Goal: Task Accomplishment & Management: Complete application form

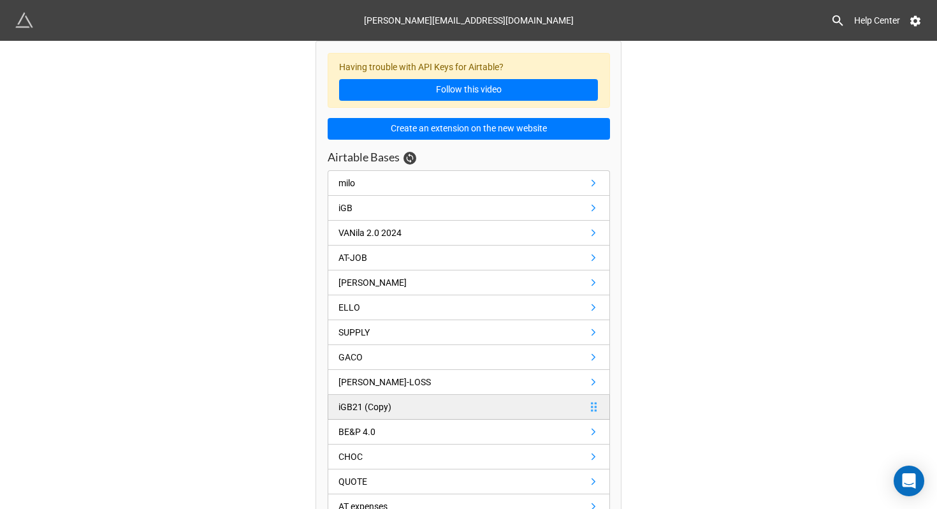
scroll to position [22, 0]
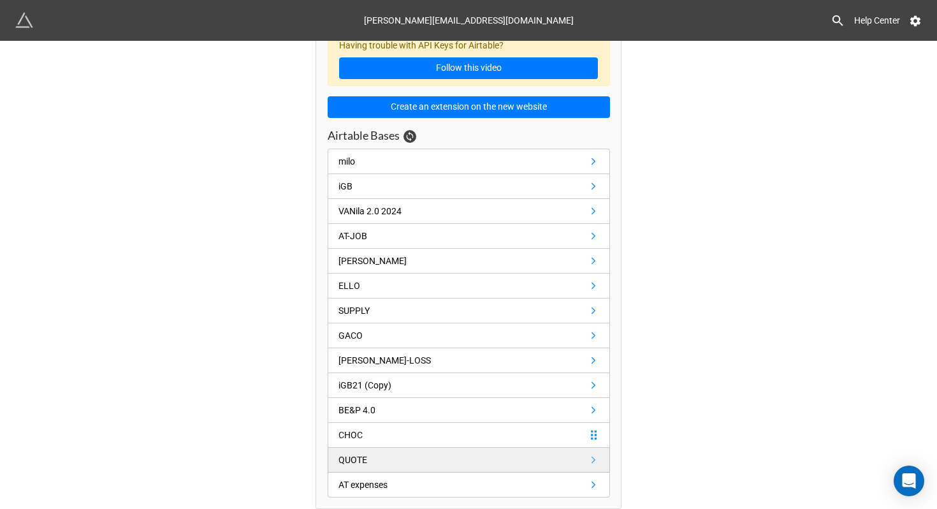
click at [455, 455] on link "QUOTE" at bounding box center [469, 460] width 282 height 25
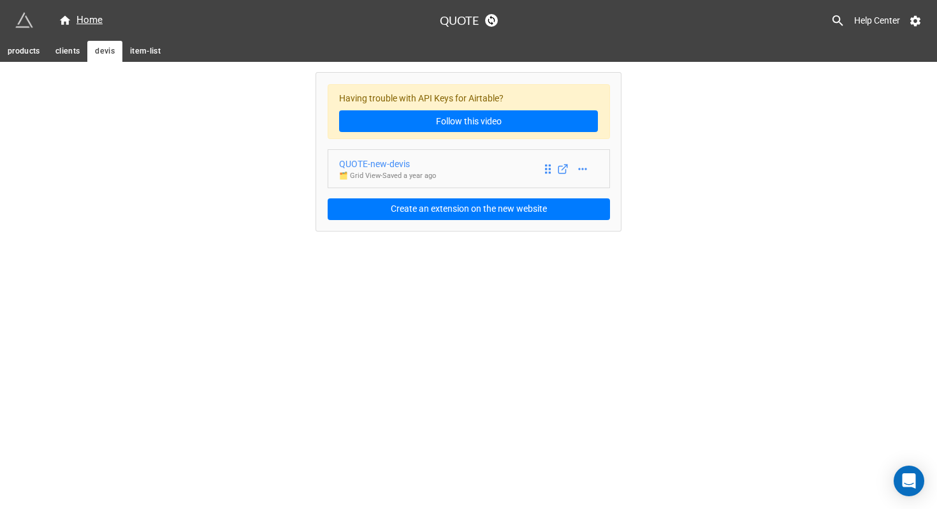
click at [388, 165] on div "QUOTE-new-devis" at bounding box center [387, 164] width 97 height 14
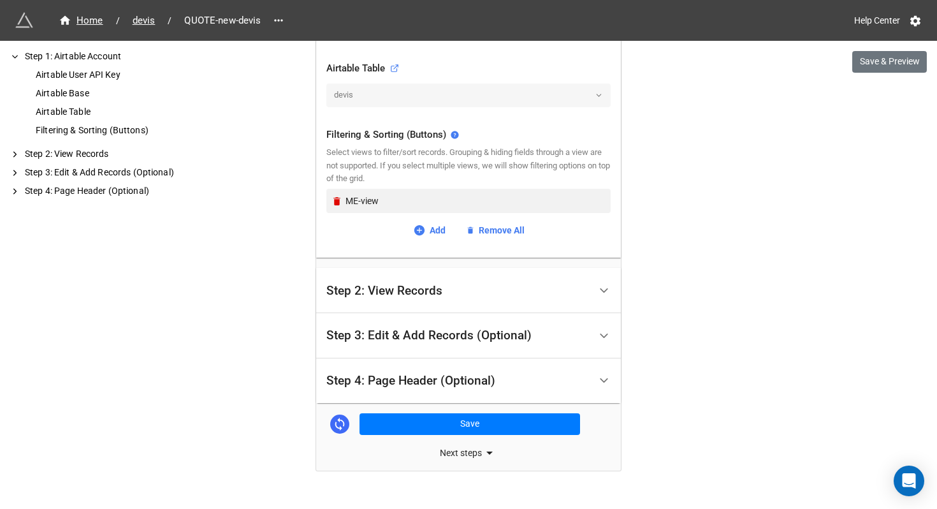
scroll to position [452, 0]
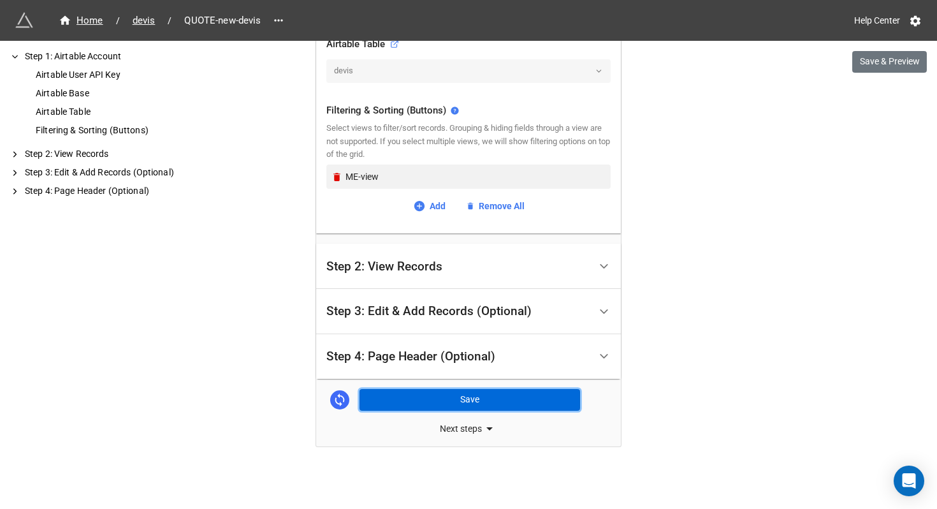
click at [437, 393] on button "Save" at bounding box center [470, 400] width 221 height 22
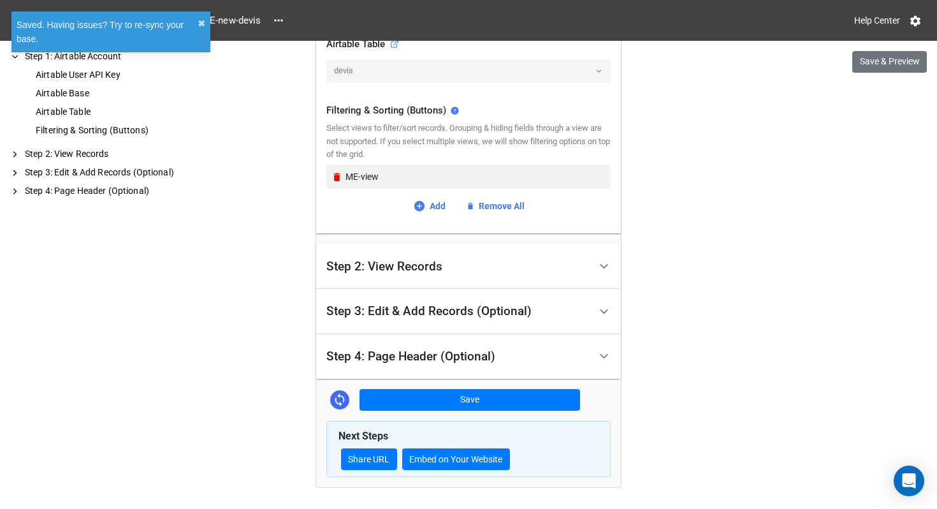
scroll to position [462, 0]
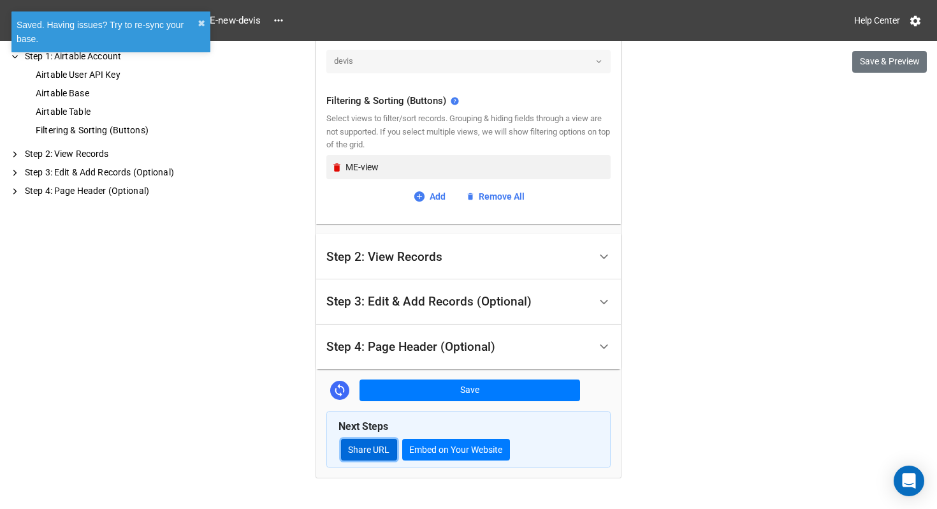
click at [373, 455] on link "Share URL" at bounding box center [369, 450] width 56 height 22
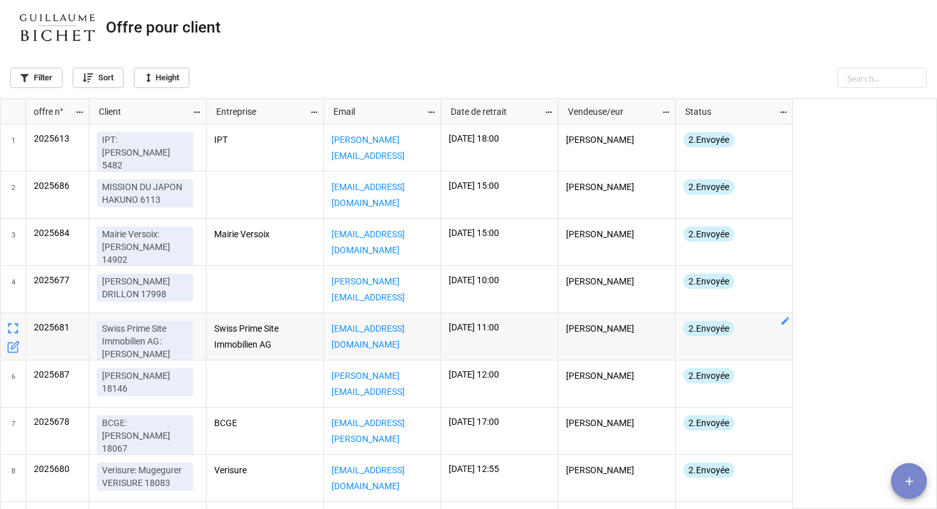
click at [903, 471] on button "add" at bounding box center [909, 481] width 36 height 36
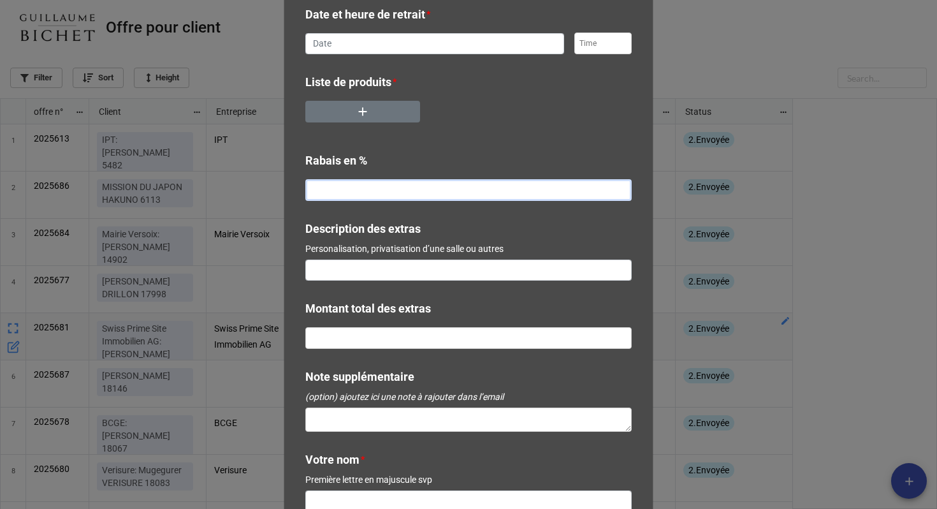
click at [439, 186] on input "text" at bounding box center [468, 190] width 326 height 22
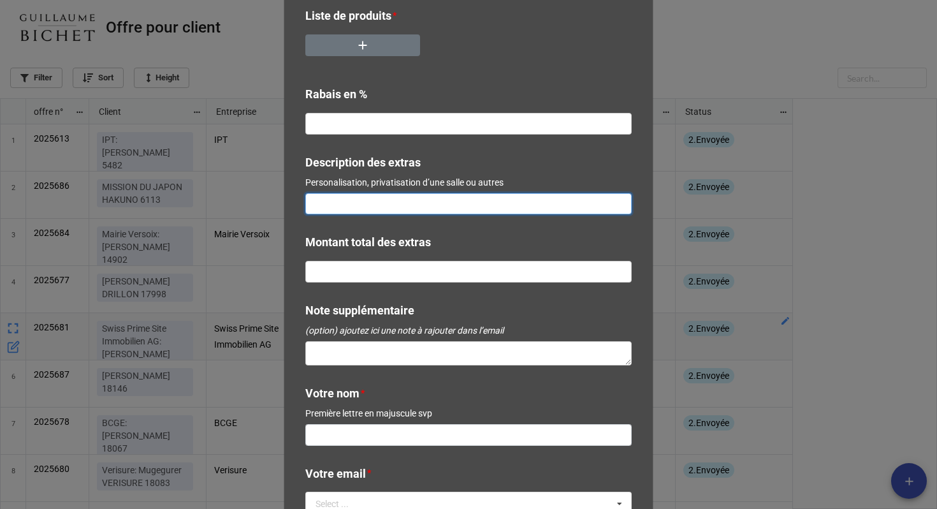
click at [432, 200] on input at bounding box center [468, 204] width 326 height 22
click at [409, 261] on input "text" at bounding box center [468, 272] width 326 height 22
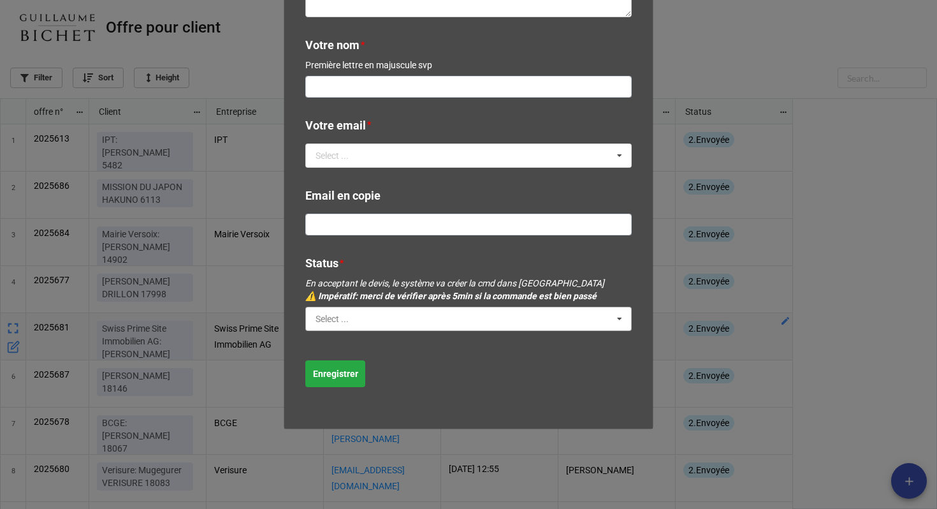
click at [374, 317] on input "text" at bounding box center [469, 318] width 325 height 23
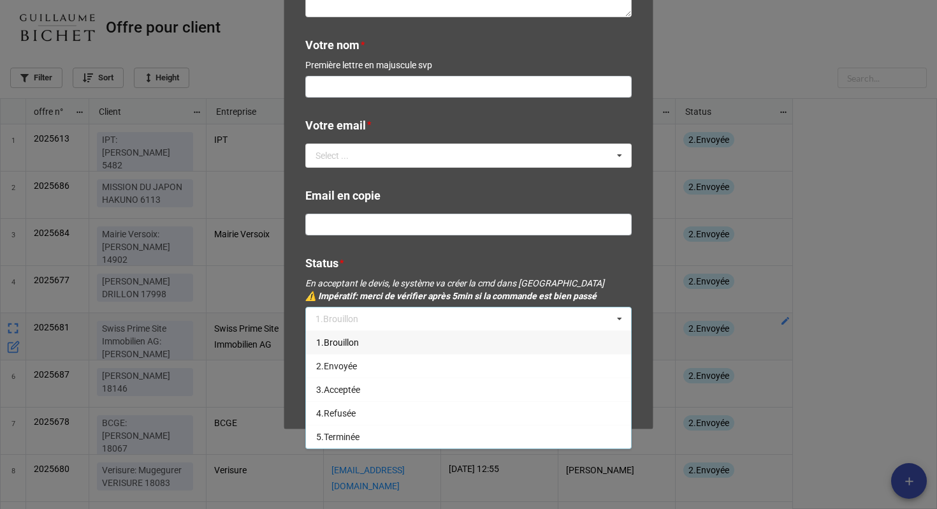
click at [396, 189] on b "Email en copie" at bounding box center [468, 198] width 326 height 22
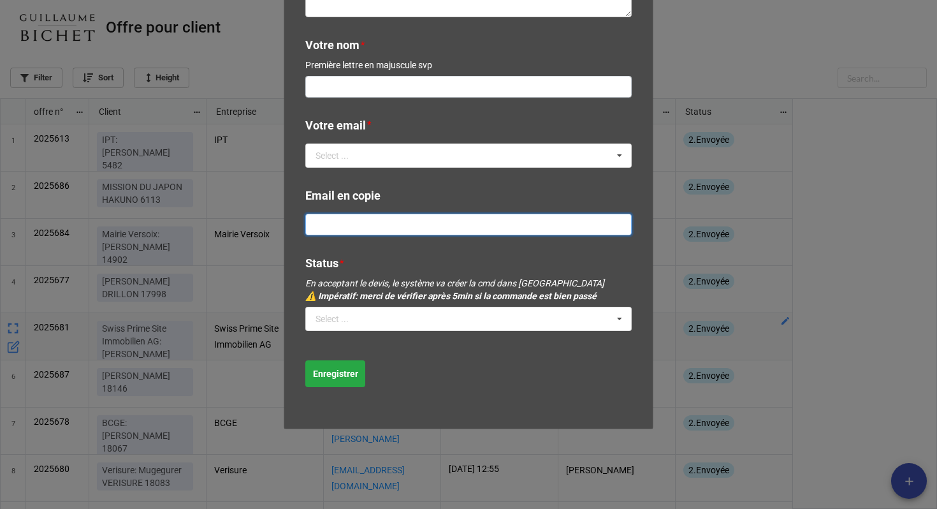
click at [375, 232] on input at bounding box center [468, 225] width 326 height 22
click at [391, 157] on input "text" at bounding box center [469, 155] width 325 height 23
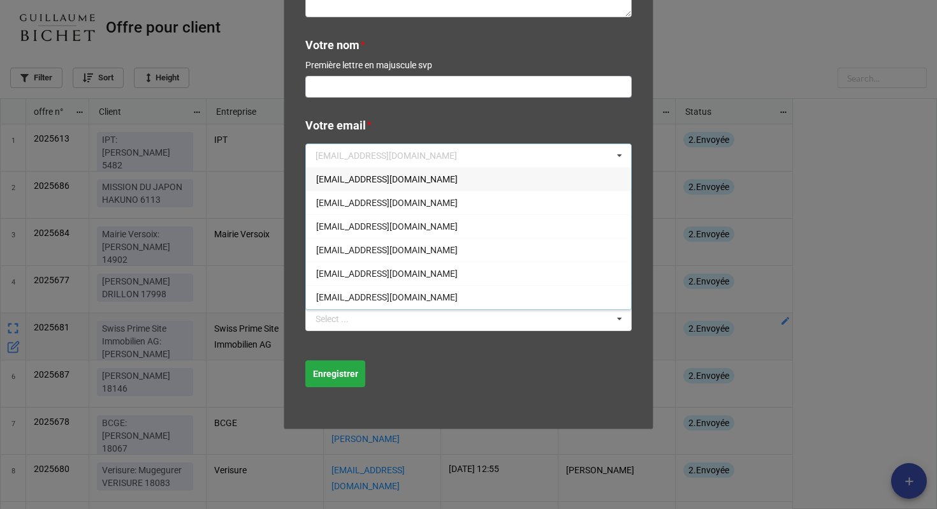
click at [402, 128] on b "Votre email *" at bounding box center [468, 128] width 326 height 22
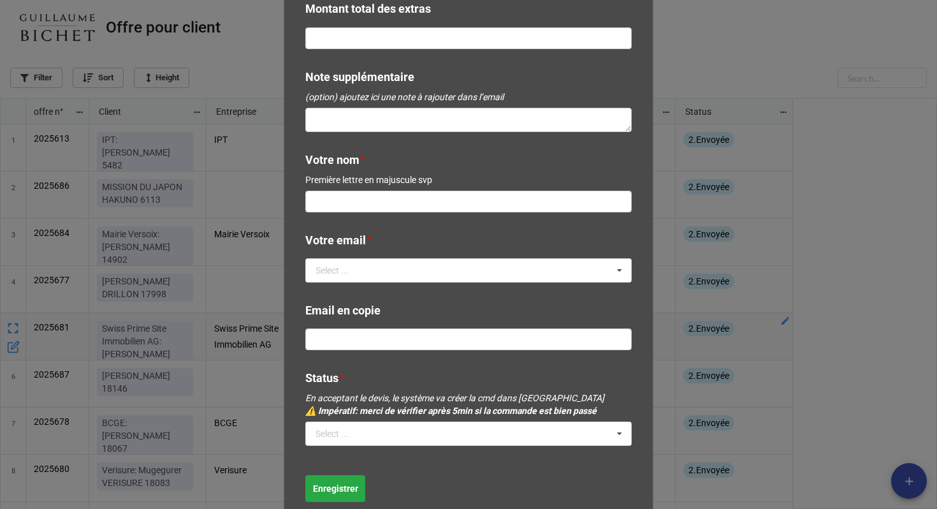
scroll to position [743, 0]
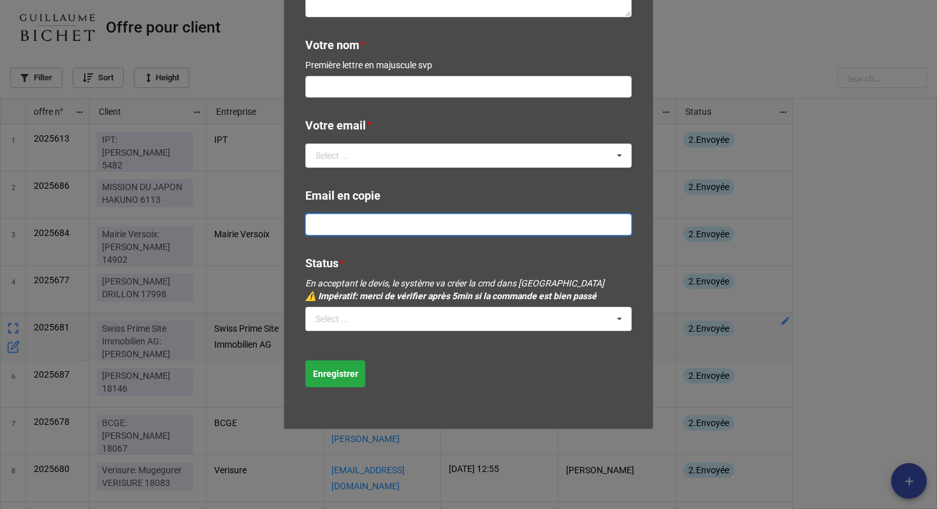
click at [375, 230] on input at bounding box center [468, 225] width 326 height 22
click at [405, 205] on b "Email en copie" at bounding box center [468, 198] width 326 height 22
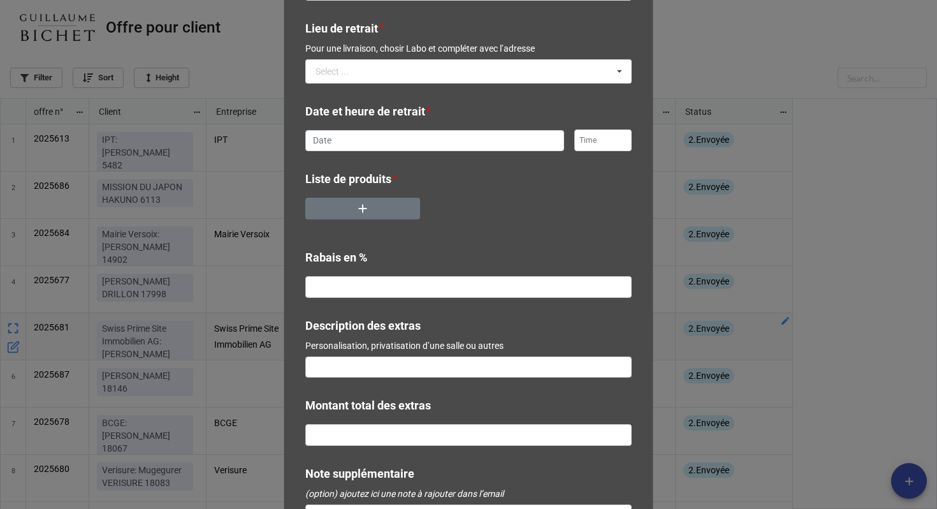
scroll to position [264, 0]
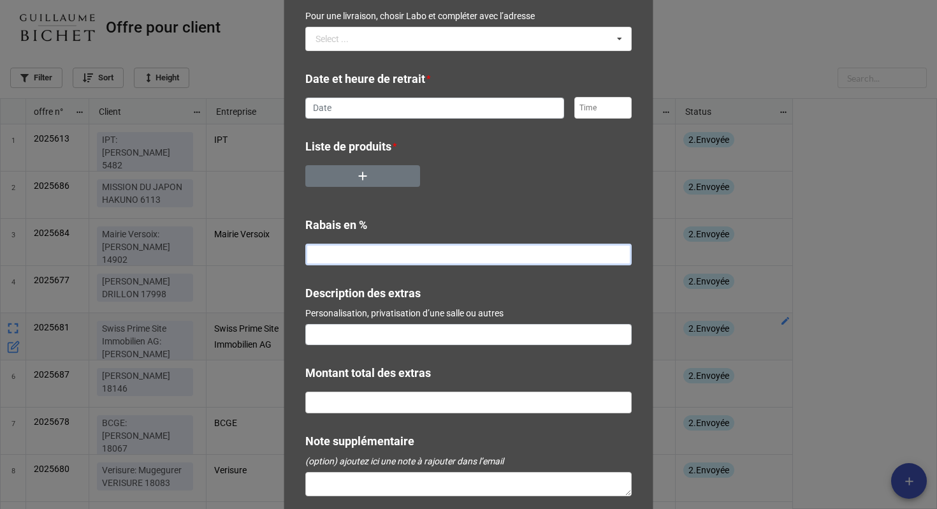
click at [337, 250] on input "text" at bounding box center [468, 255] width 326 height 22
click at [312, 293] on label "Description des extras" at bounding box center [362, 293] width 115 height 18
copy b "Description des extras"
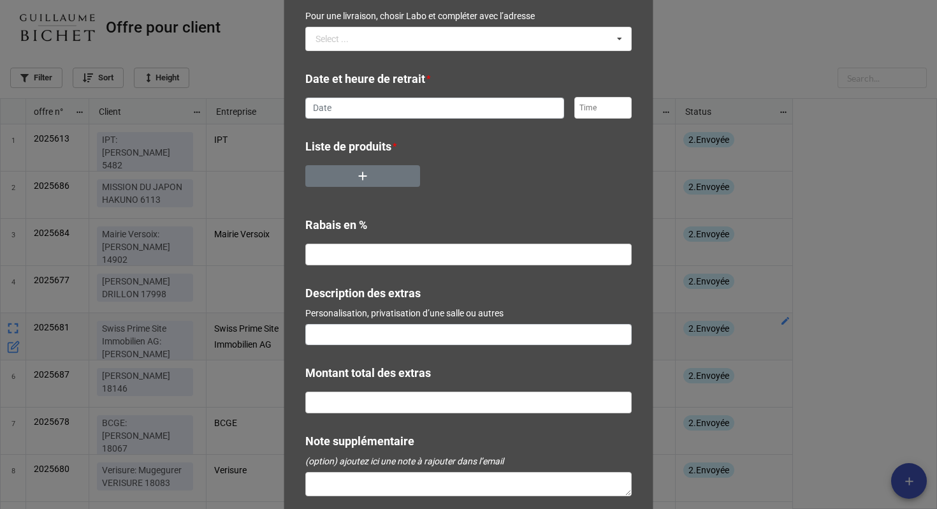
click at [350, 313] on p "Personalisation, privatisation d’une salle ou autres" at bounding box center [468, 313] width 326 height 13
copy label "Description des extras"
click at [370, 372] on label "Montant total des extras" at bounding box center [368, 373] width 126 height 18
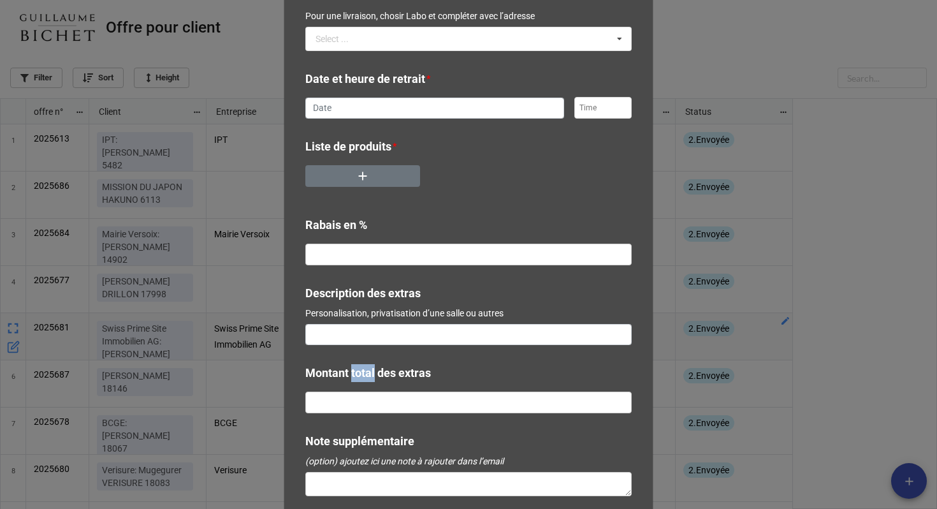
click at [370, 372] on label "Montant total des extras" at bounding box center [368, 373] width 126 height 18
copy label
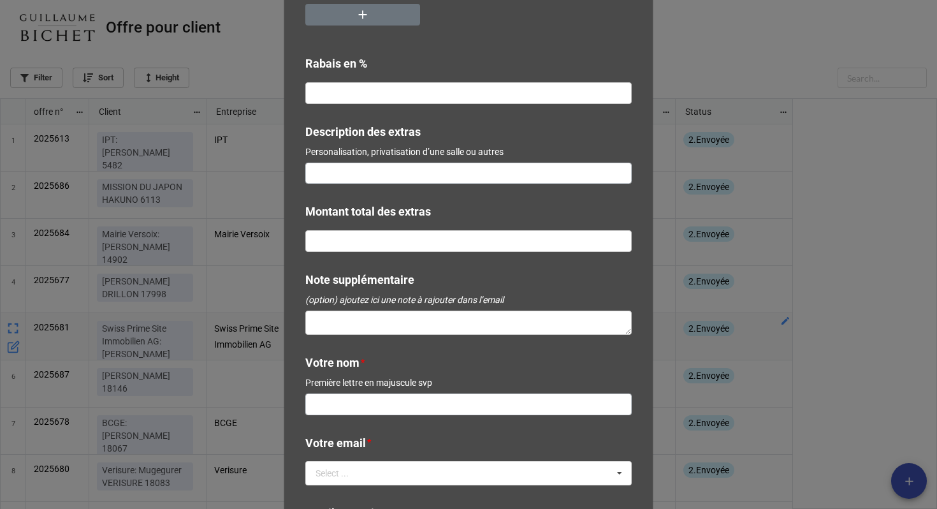
scroll to position [423, 0]
